Goal: Task Accomplishment & Management: Manage account settings

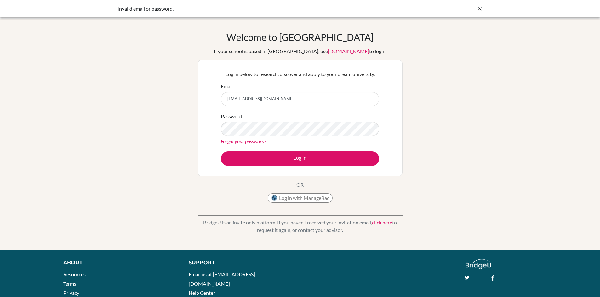
click at [231, 140] on link "Forgot your password?" at bounding box center [243, 141] width 45 height 6
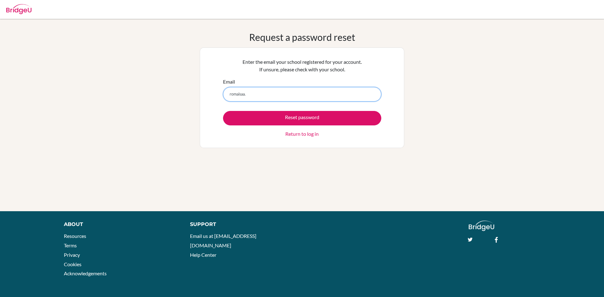
type input "[EMAIL_ADDRESS][DOMAIN_NAME]"
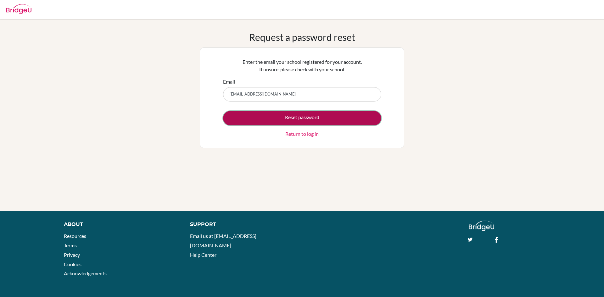
click at [286, 115] on button "Reset password" at bounding box center [302, 118] width 158 height 14
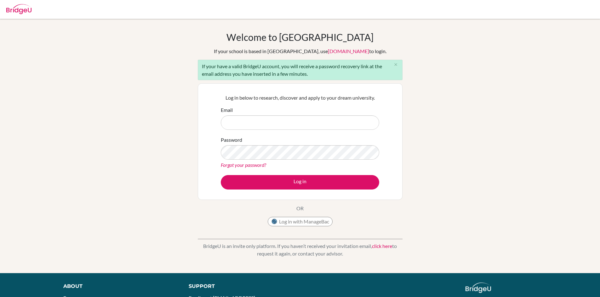
click at [298, 125] on input "Email" at bounding box center [300, 123] width 158 height 14
type input "[EMAIL_ADDRESS][DOMAIN_NAME]"
click at [221, 175] on button "Log in" at bounding box center [300, 182] width 158 height 14
